Goal: Book appointment/travel/reservation

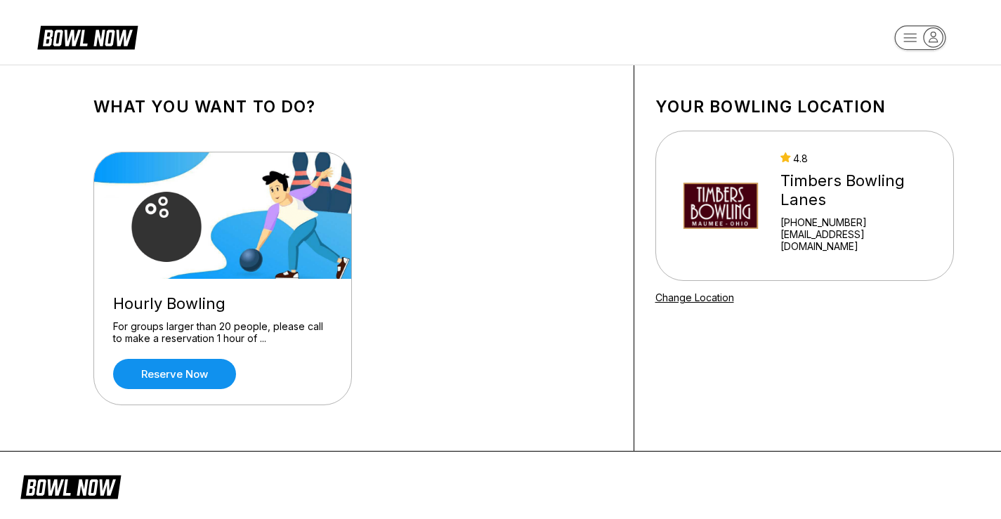
click at [165, 392] on div "Hourly Bowling For groups larger than 20 people, please call to make a reservat…" at bounding box center [222, 342] width 257 height 126
click at [165, 380] on link "Reserve now" at bounding box center [174, 374] width 123 height 30
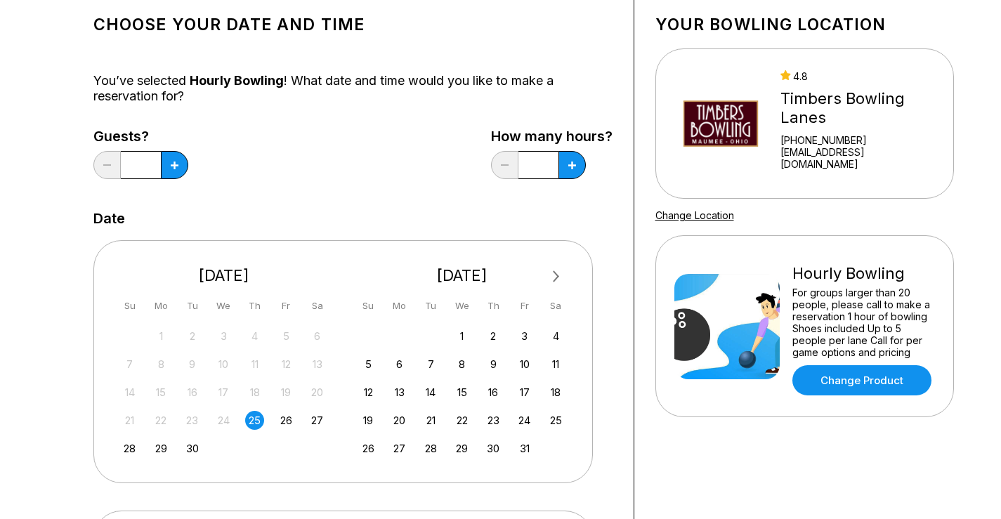
scroll to position [211, 0]
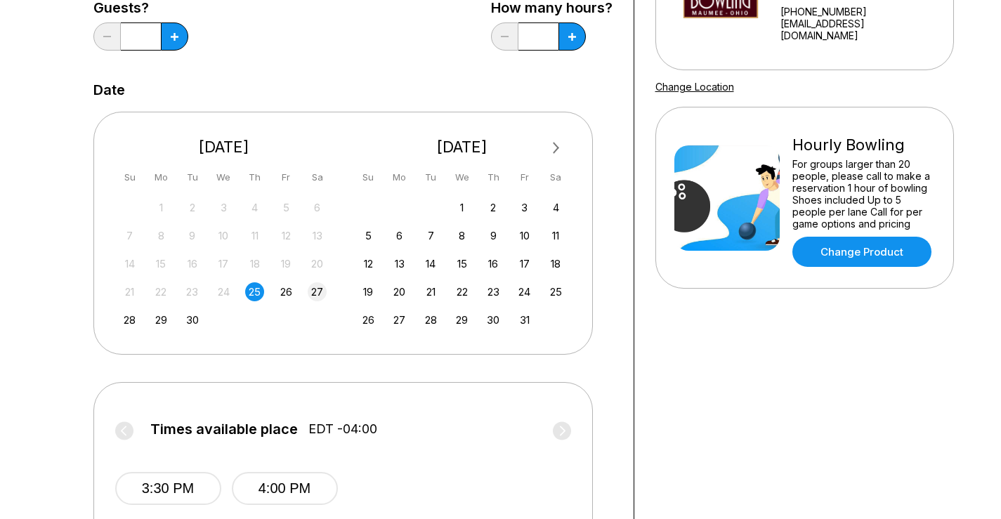
click at [318, 295] on div "27" at bounding box center [317, 291] width 19 height 19
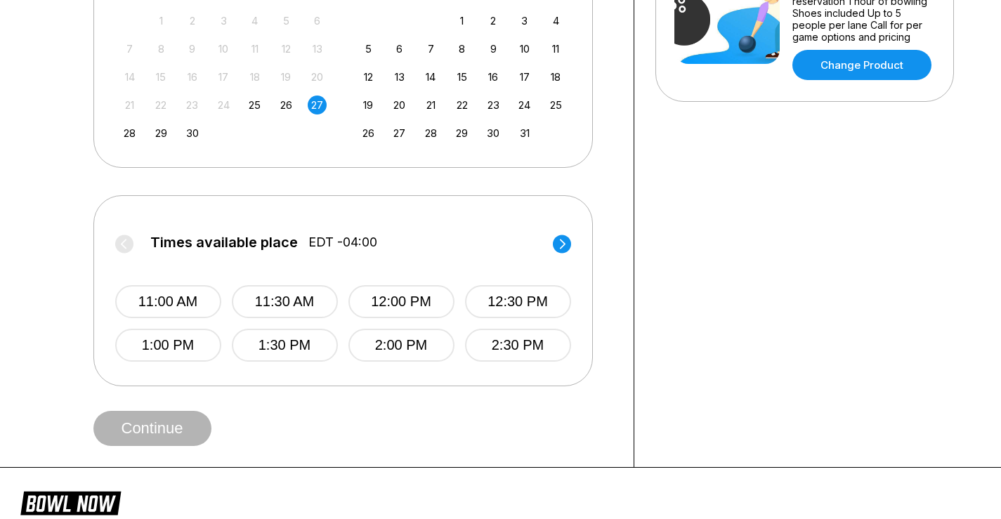
scroll to position [421, 0]
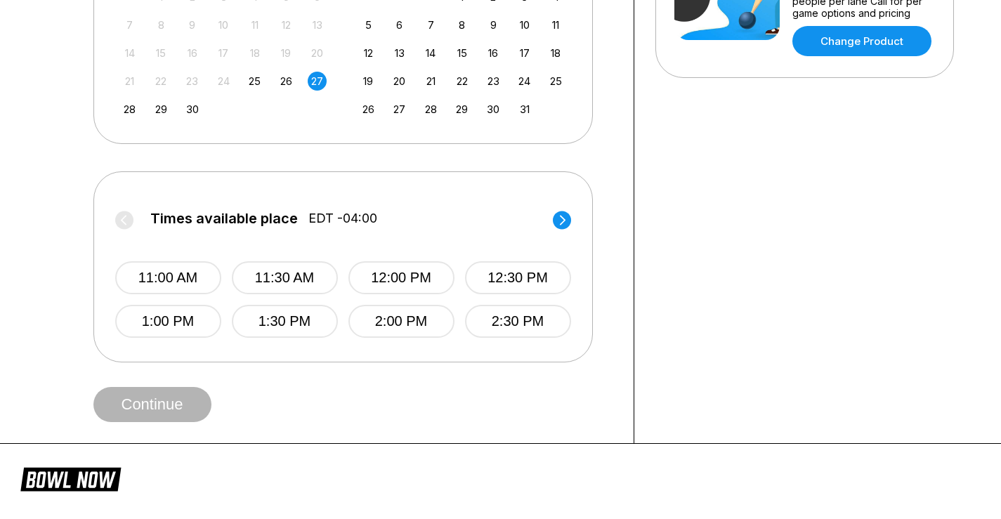
click at [563, 216] on circle at bounding box center [562, 220] width 18 height 18
click at [499, 287] on button "9:30 PM" at bounding box center [518, 277] width 106 height 33
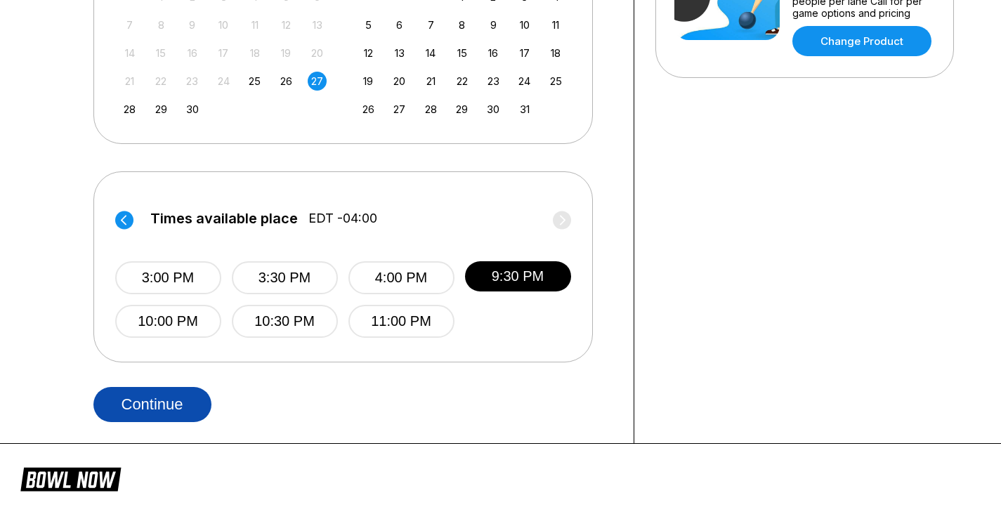
click at [136, 411] on button "Continue" at bounding box center [152, 404] width 118 height 35
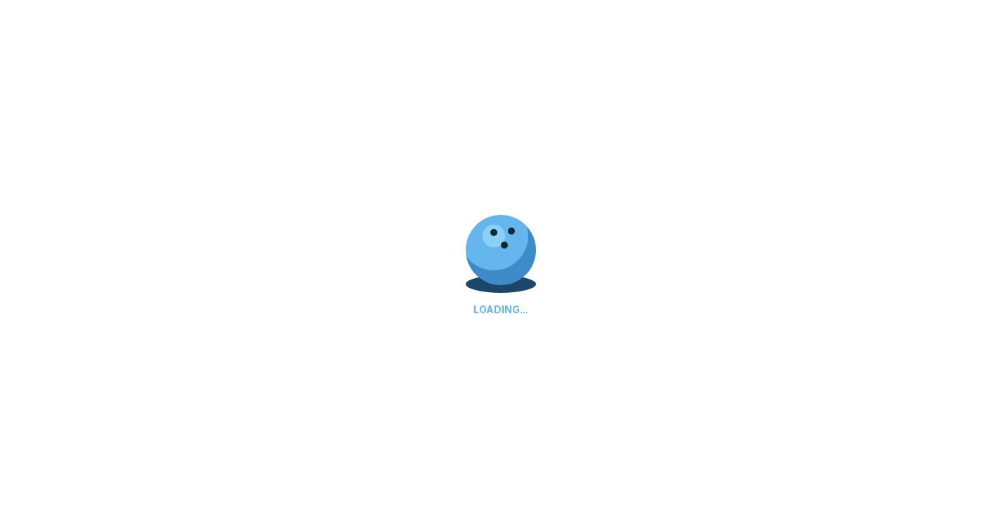
select select "**"
